Goal: Information Seeking & Learning: Understand process/instructions

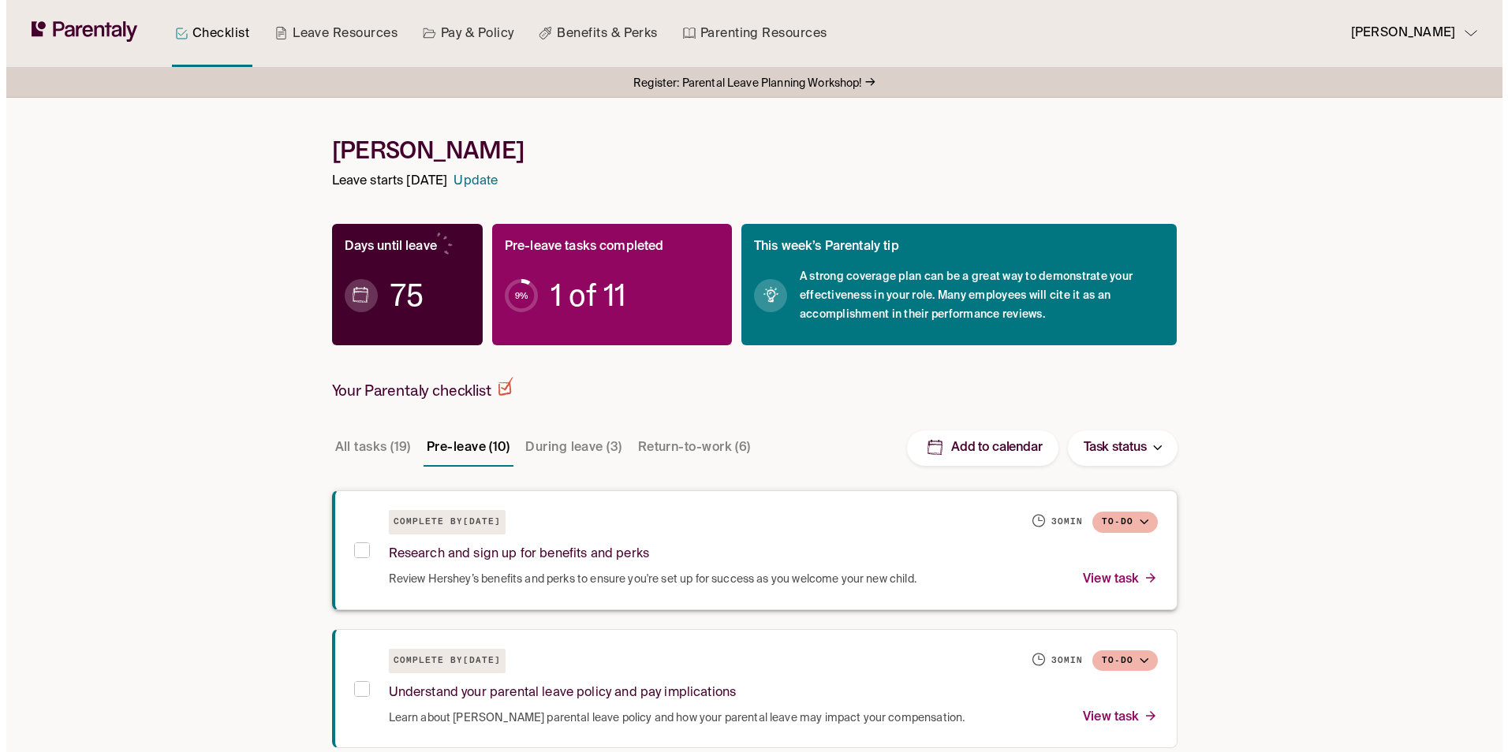
scroll to position [79, 0]
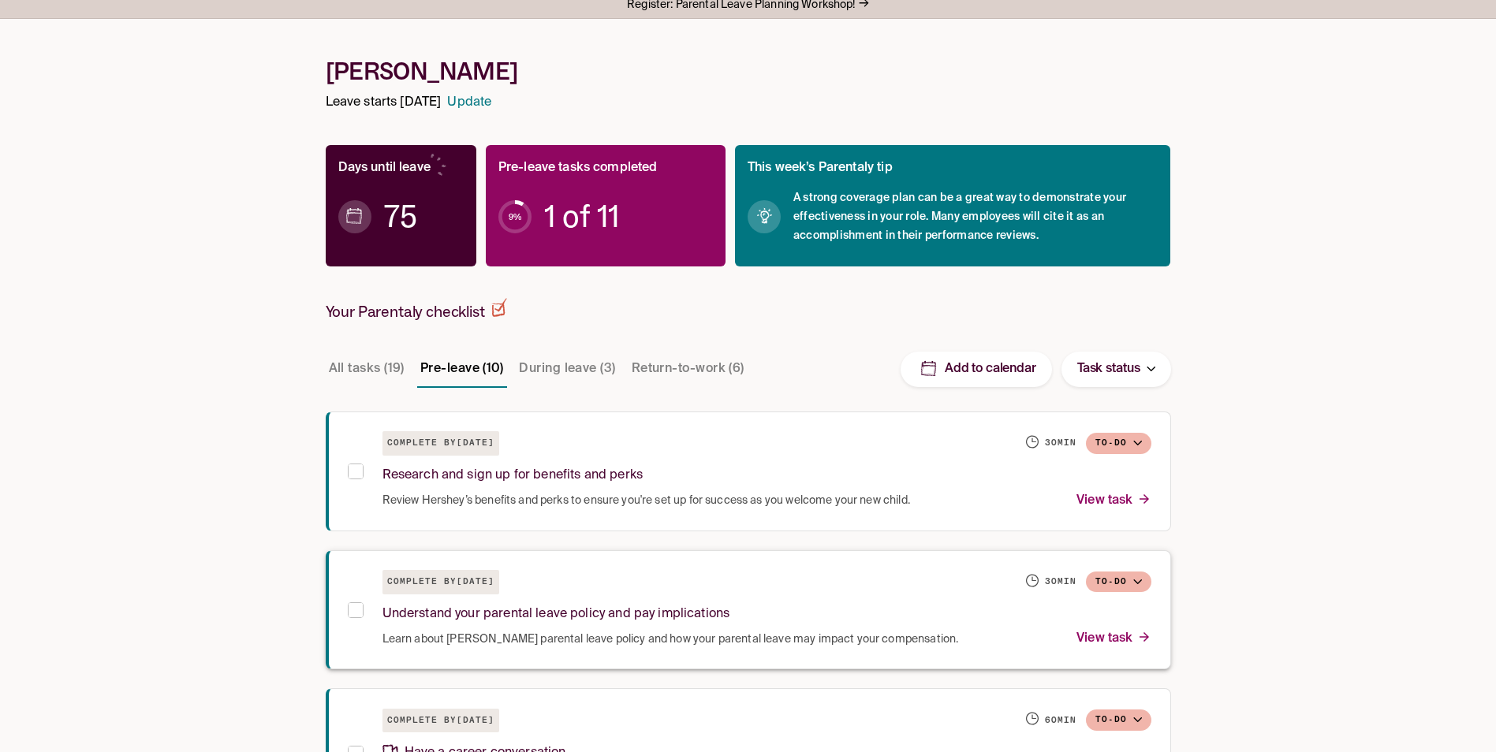
click at [656, 614] on p "Understand your parental leave policy and pay implications" at bounding box center [557, 614] width 348 height 21
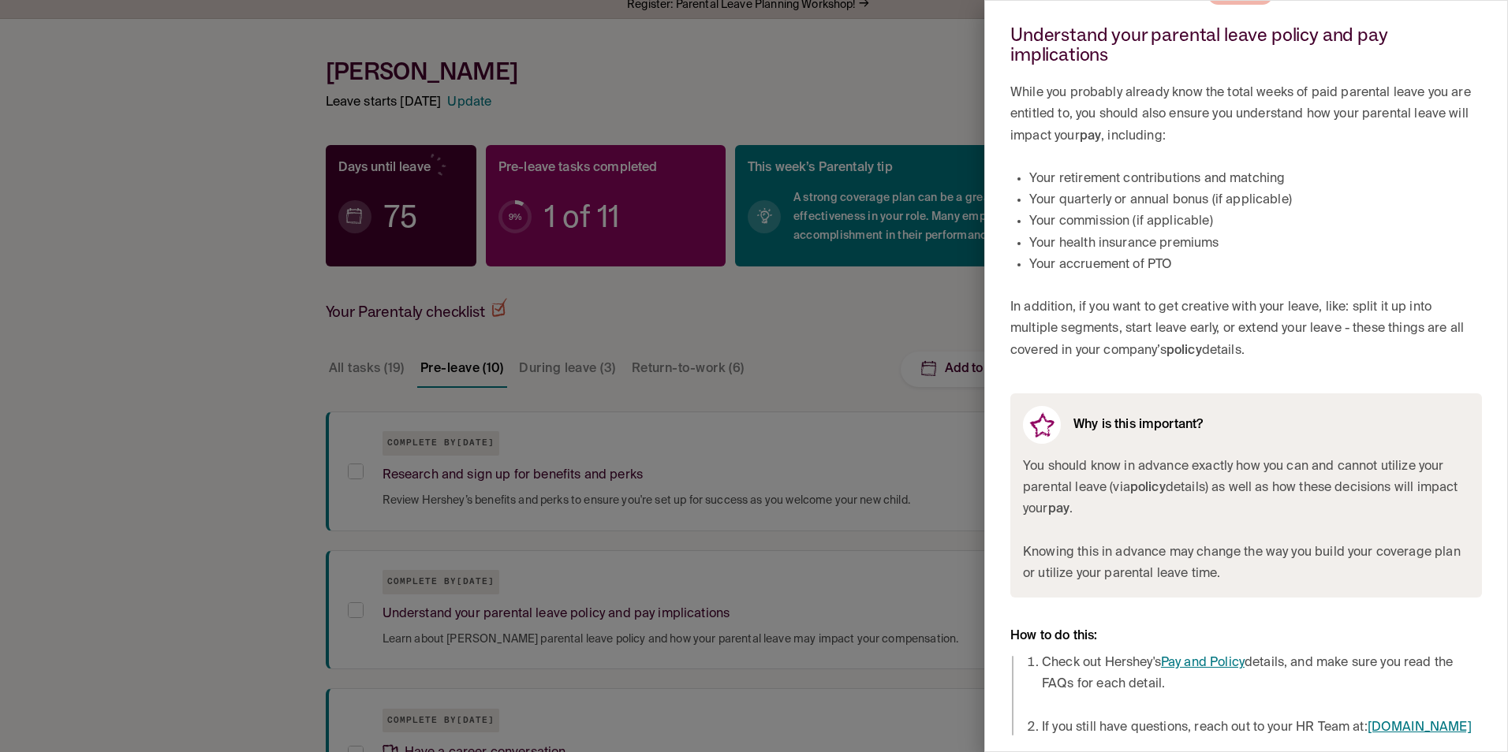
scroll to position [88, 0]
click at [1193, 657] on link "Pay and Policy" at bounding box center [1203, 663] width 84 height 13
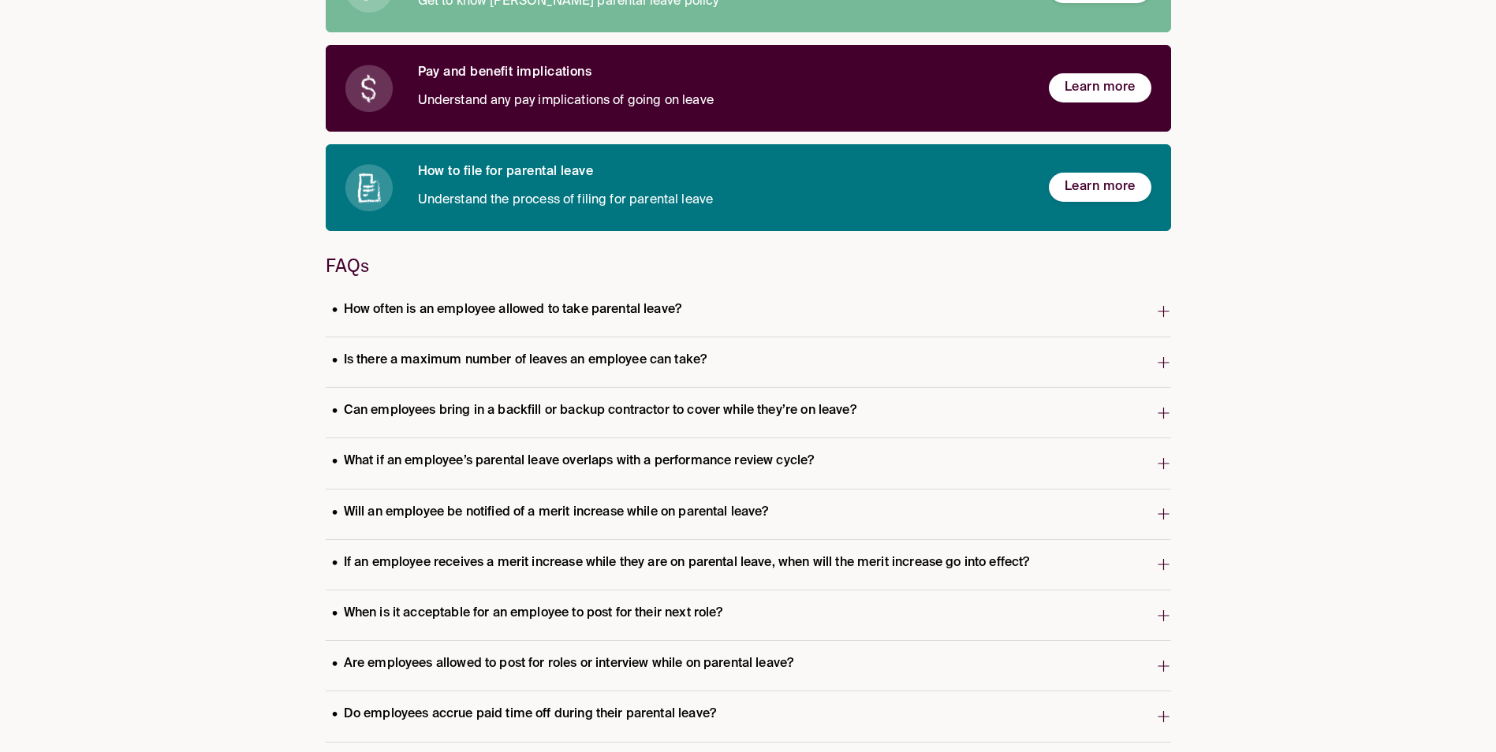
scroll to position [315, 0]
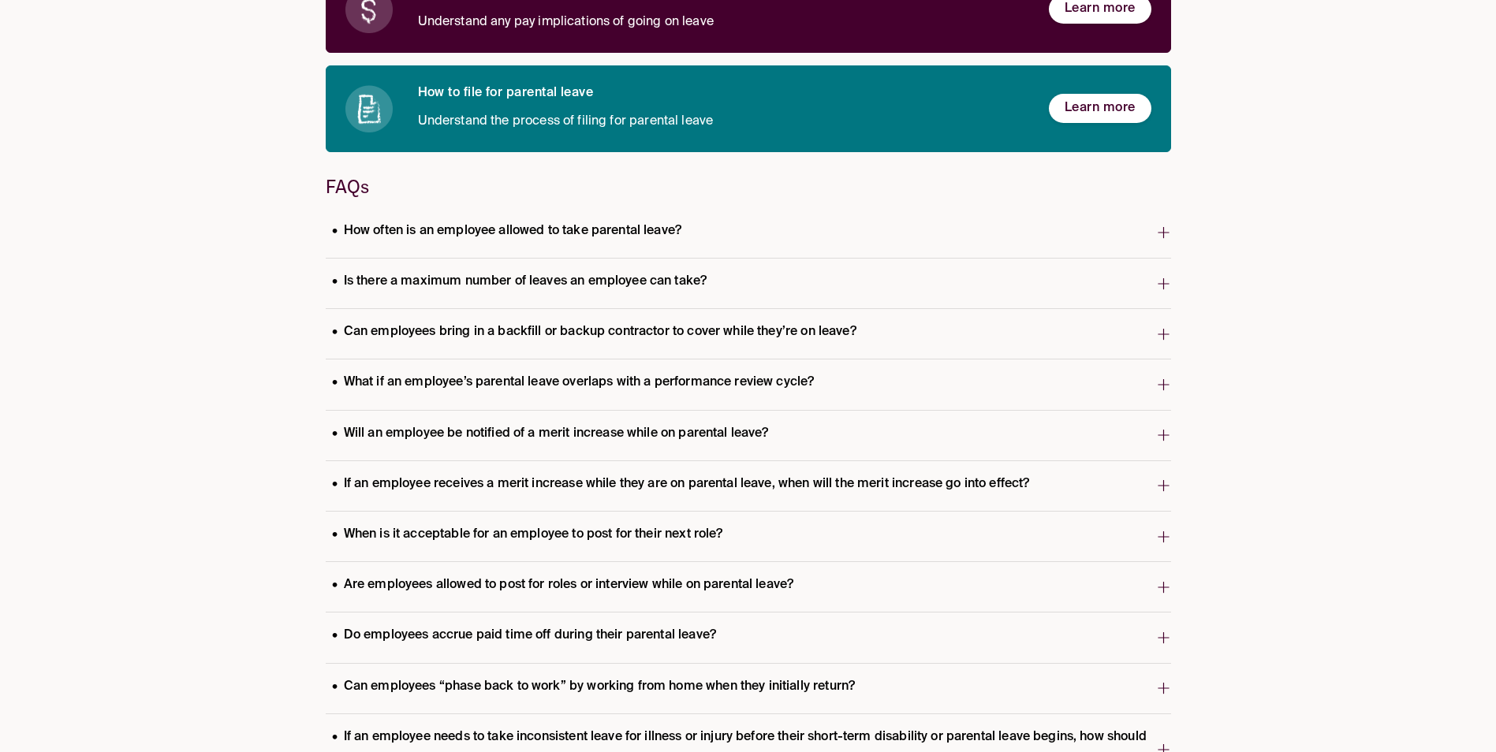
click at [589, 390] on p "What if an employee’s parental leave overlaps with a performance review cycle?" at bounding box center [573, 382] width 495 height 21
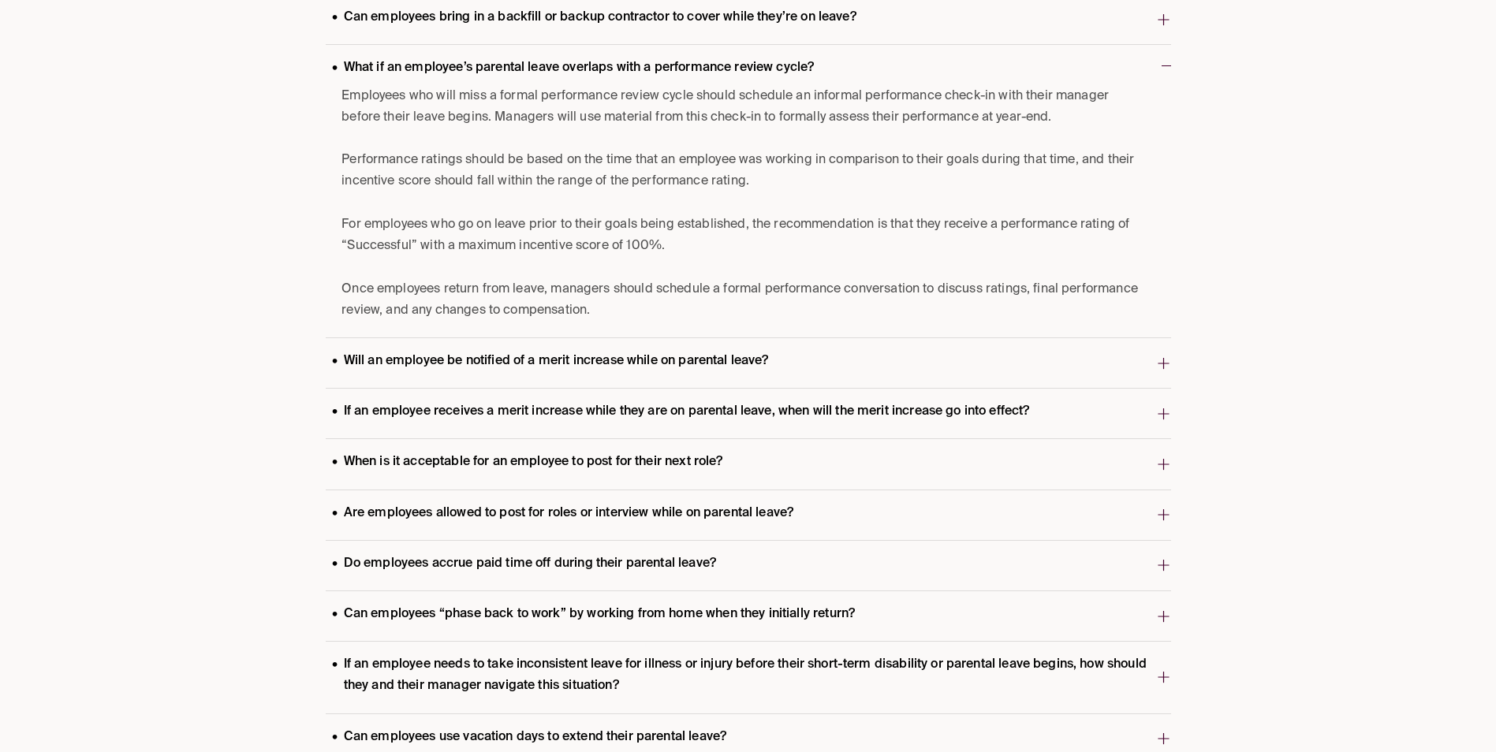
scroll to position [631, 0]
click at [591, 366] on p "Will an employee be notified of a merit increase while on parental leave?" at bounding box center [551, 360] width 450 height 21
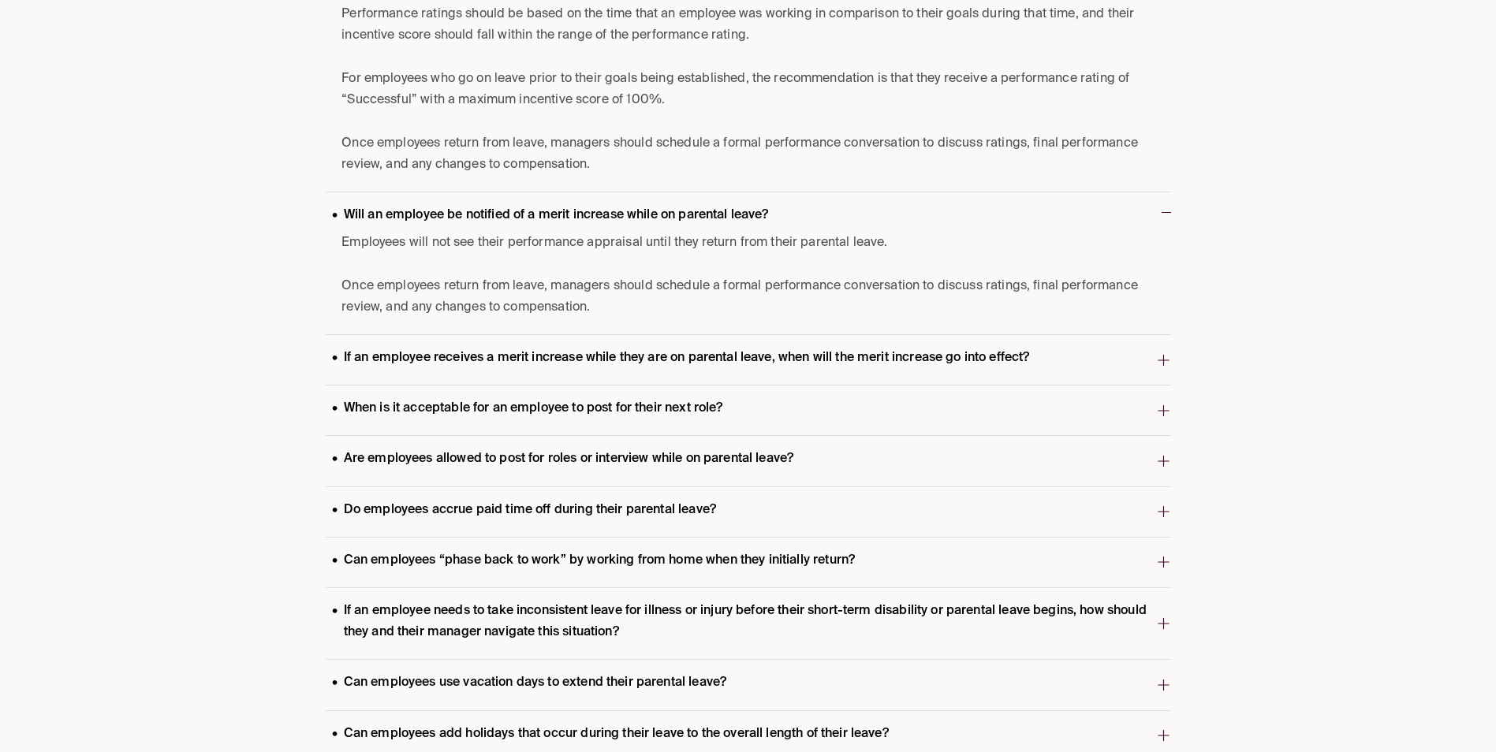
scroll to position [789, 0]
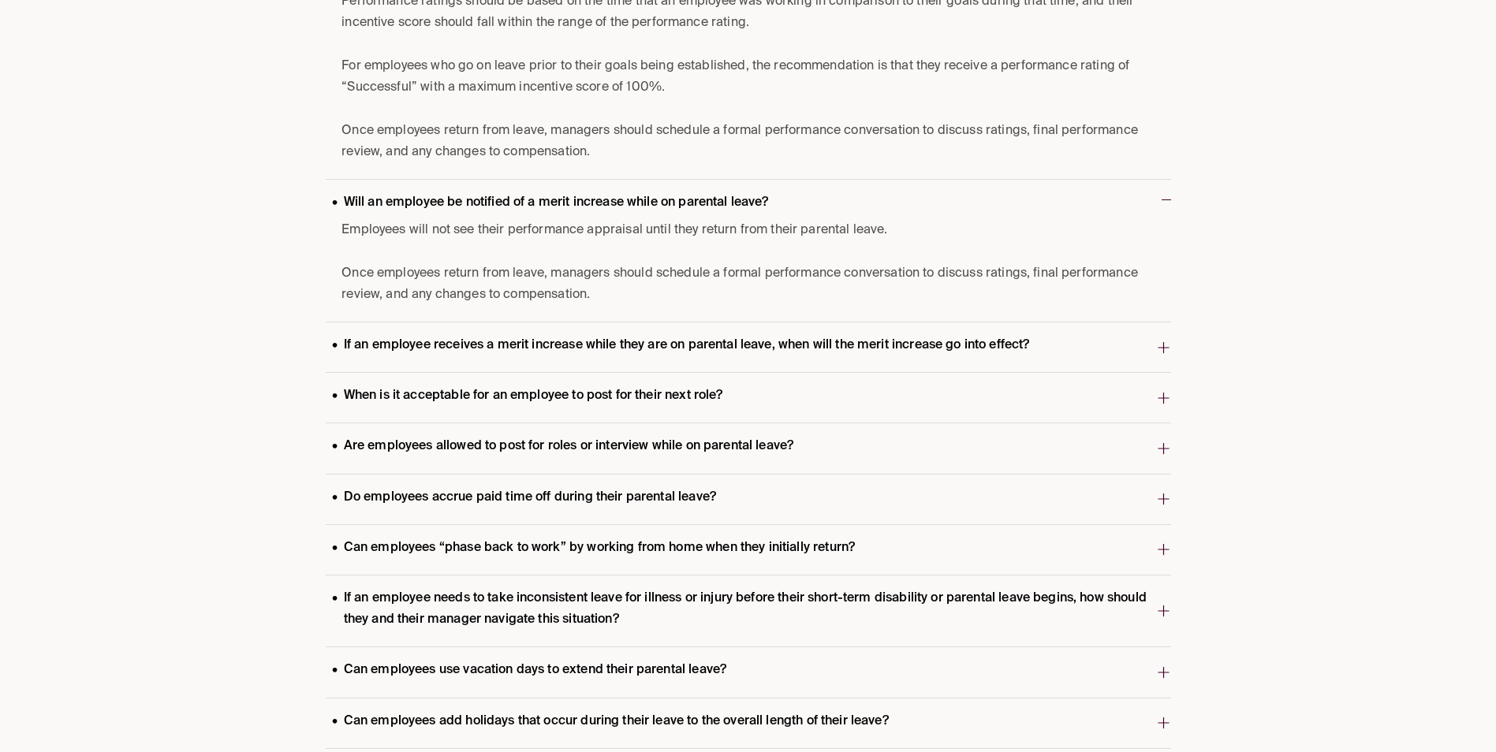
click at [532, 348] on p "If an employee receives a merit increase while they are on parental leave, when…" at bounding box center [681, 345] width 711 height 21
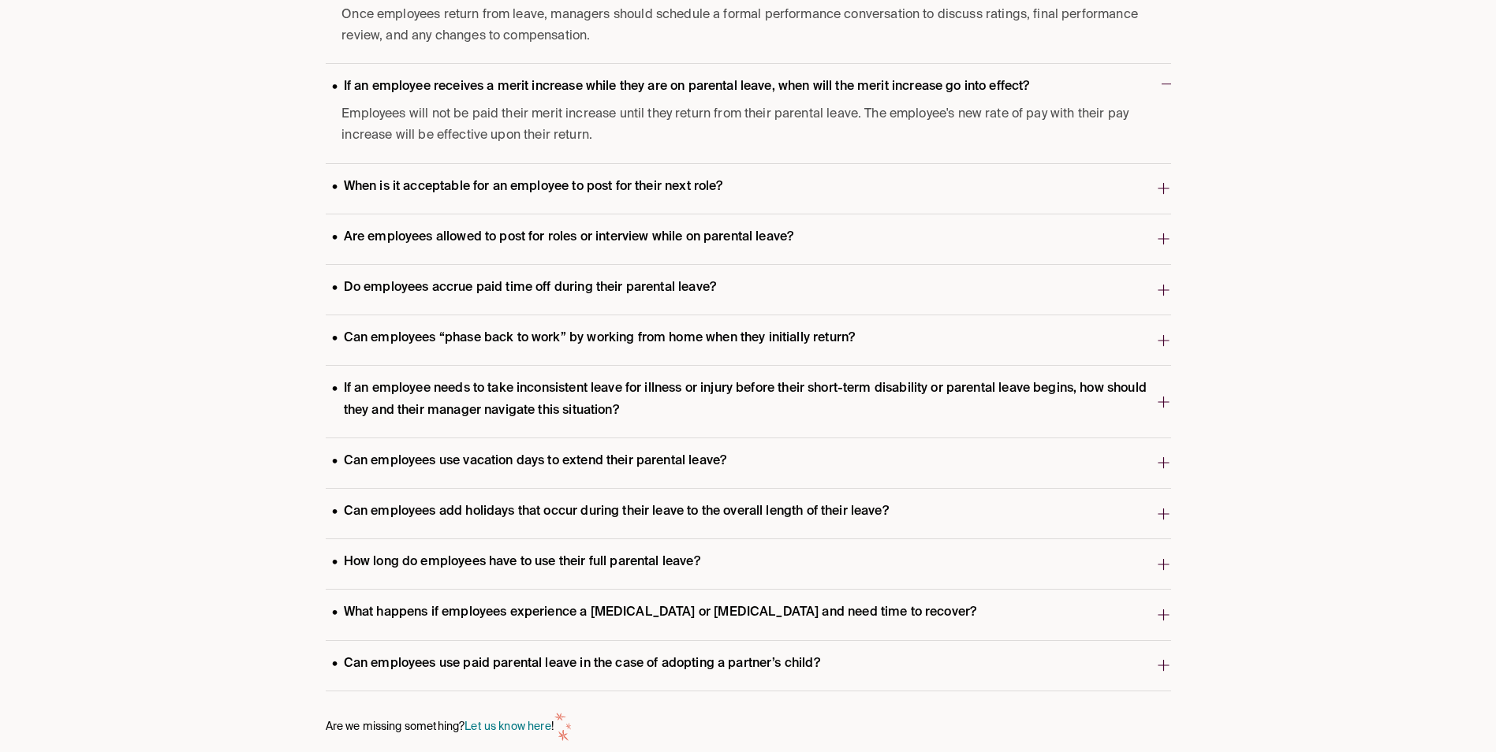
scroll to position [1069, 0]
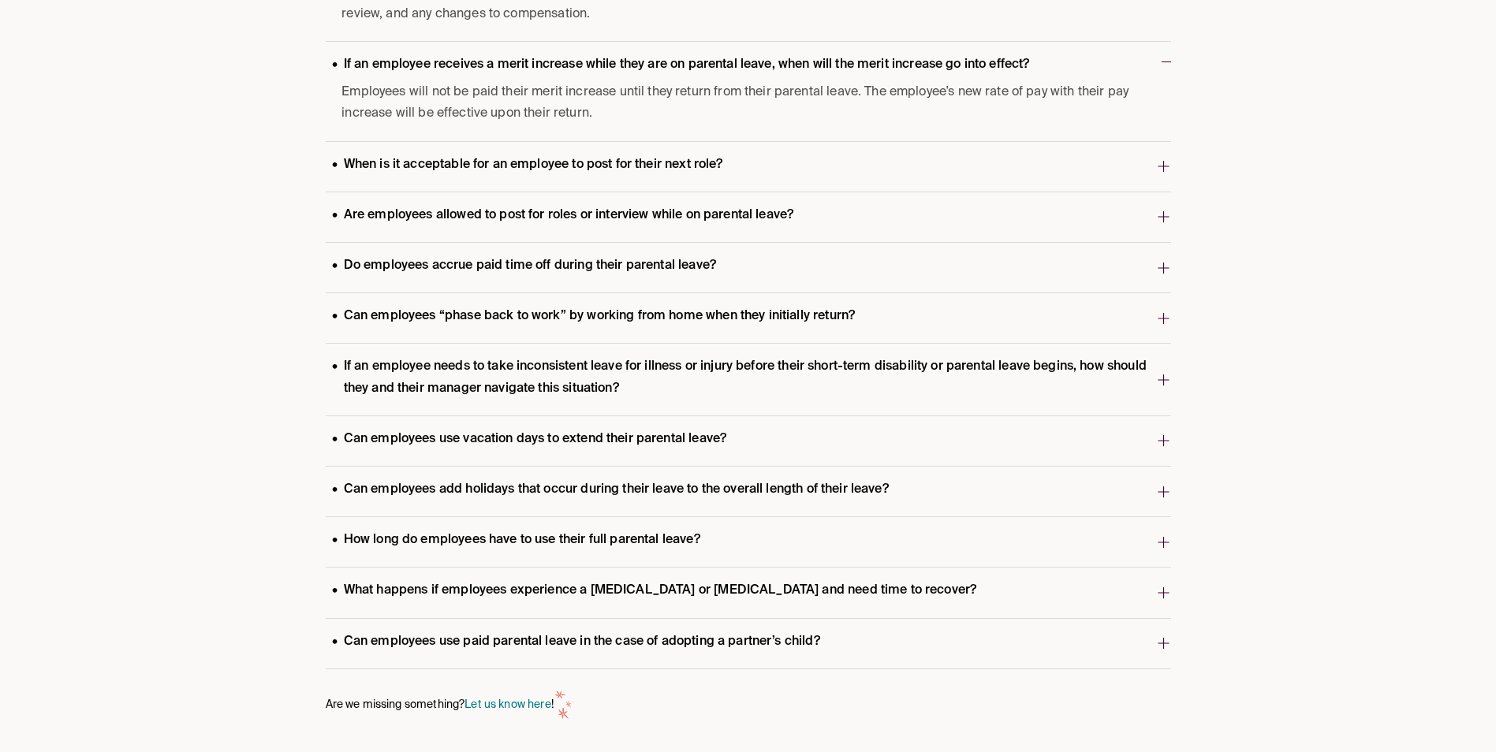
click at [592, 486] on p "Can employees add holidays that occur during their leave to the overall length …" at bounding box center [610, 490] width 569 height 21
